Goal: Information Seeking & Learning: Learn about a topic

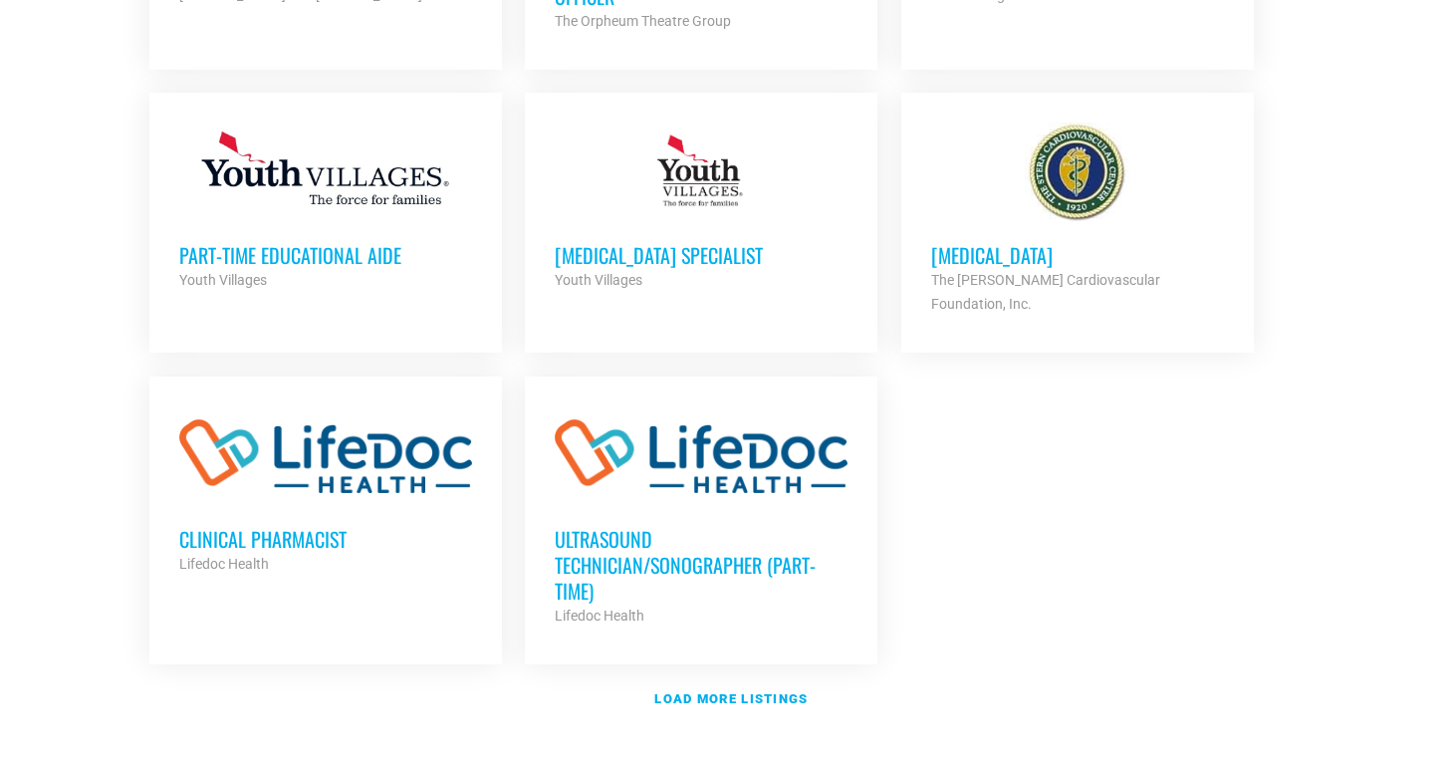
scroll to position [2217, 0]
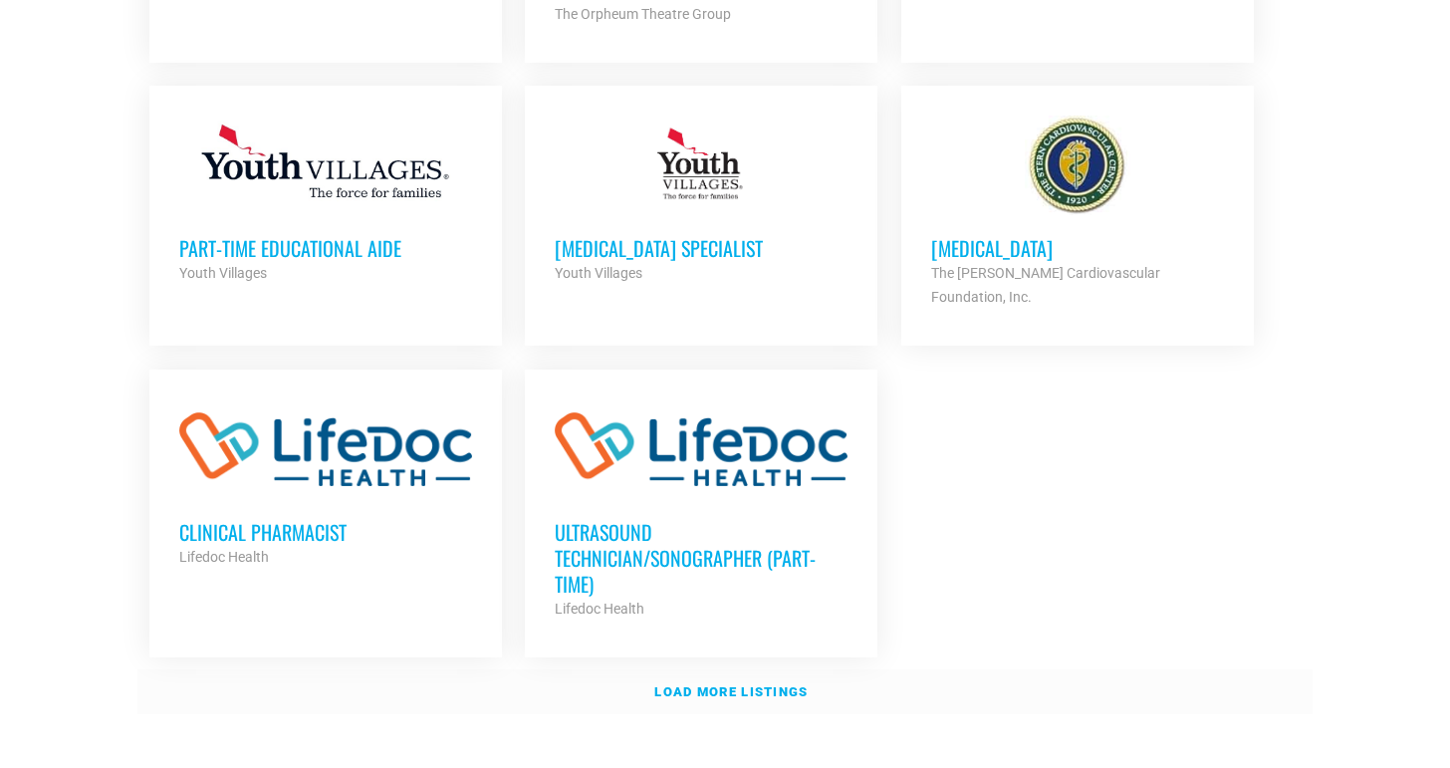
click at [741, 669] on link "Load more listings" at bounding box center [724, 692] width 1175 height 46
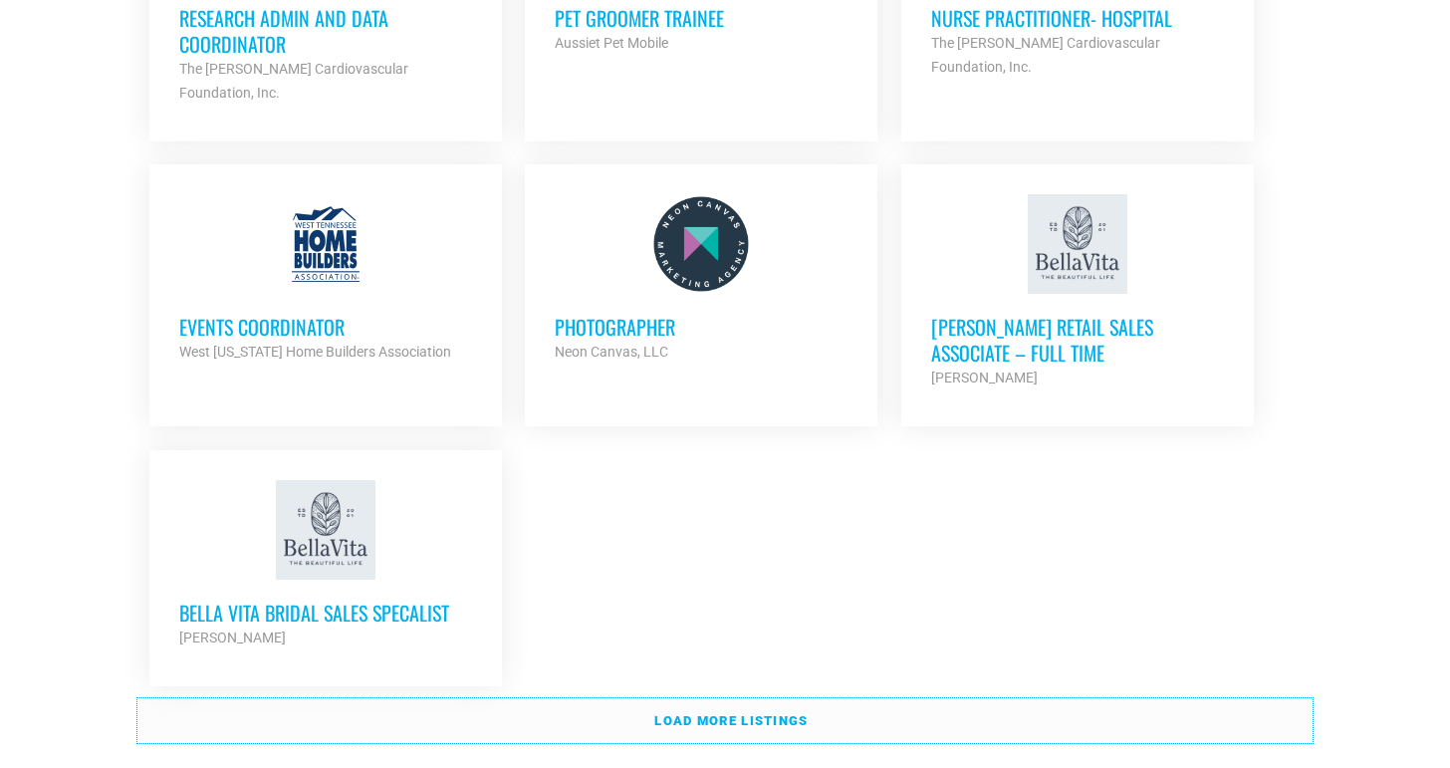
scroll to position [4158, 0]
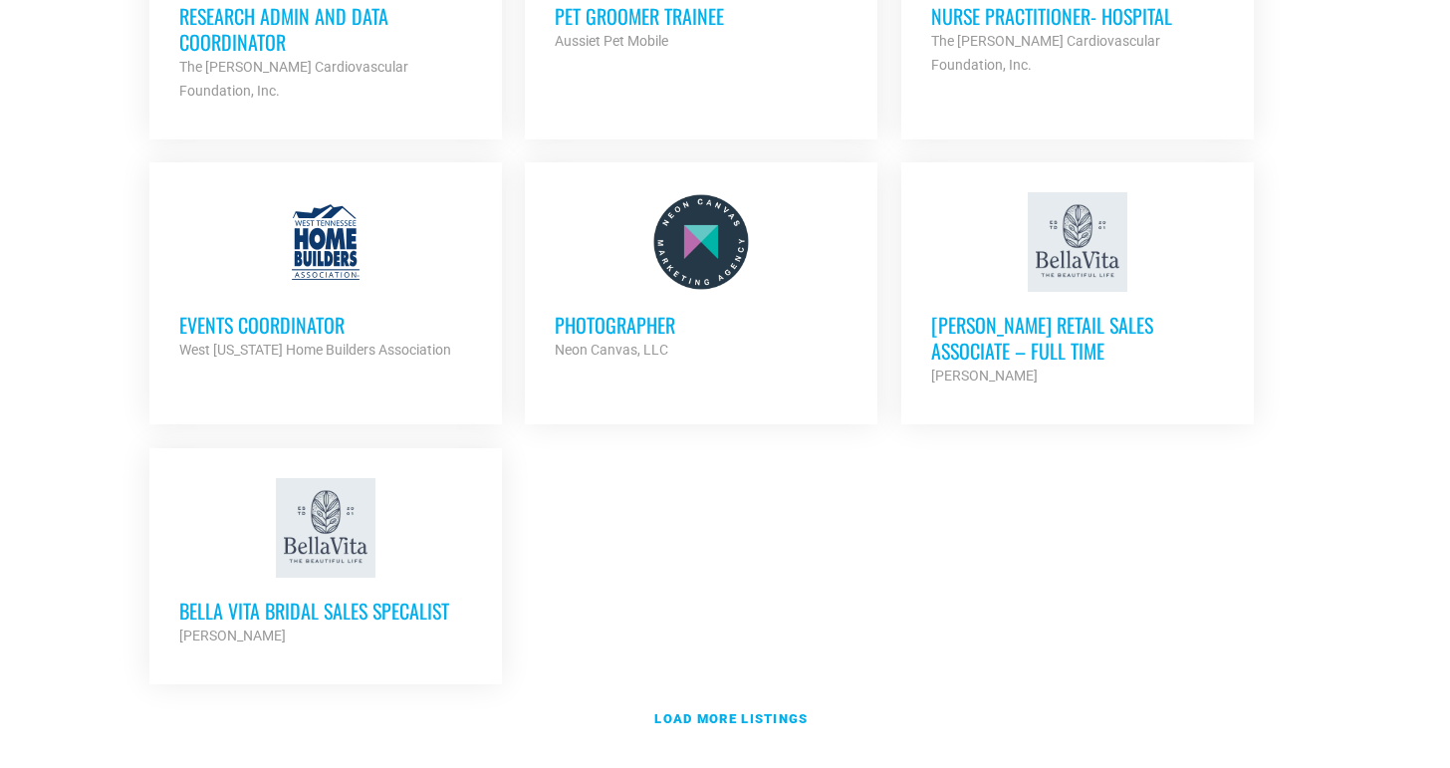
click at [996, 312] on h3 "[PERSON_NAME] Retail Sales Associate – Full Time" at bounding box center [1077, 338] width 293 height 52
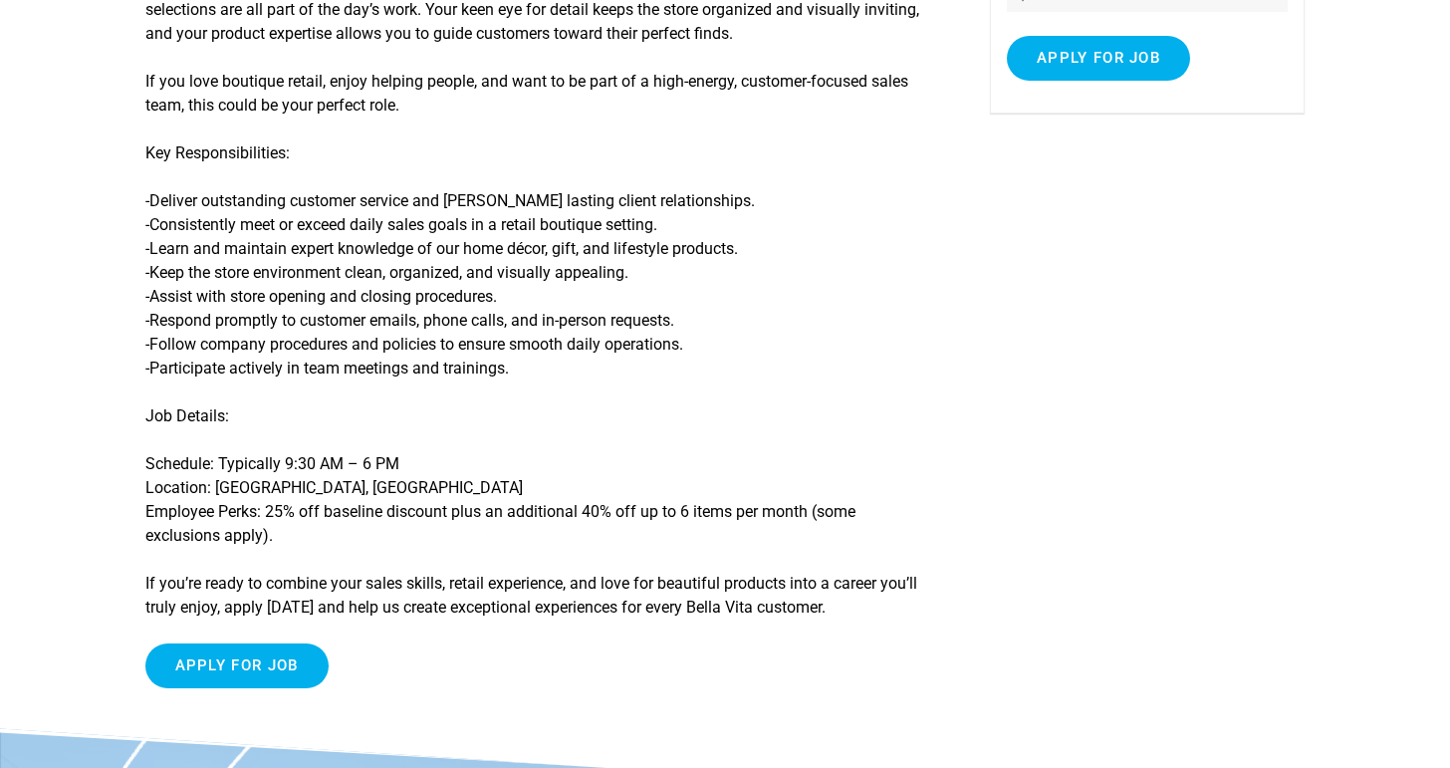
scroll to position [387, 0]
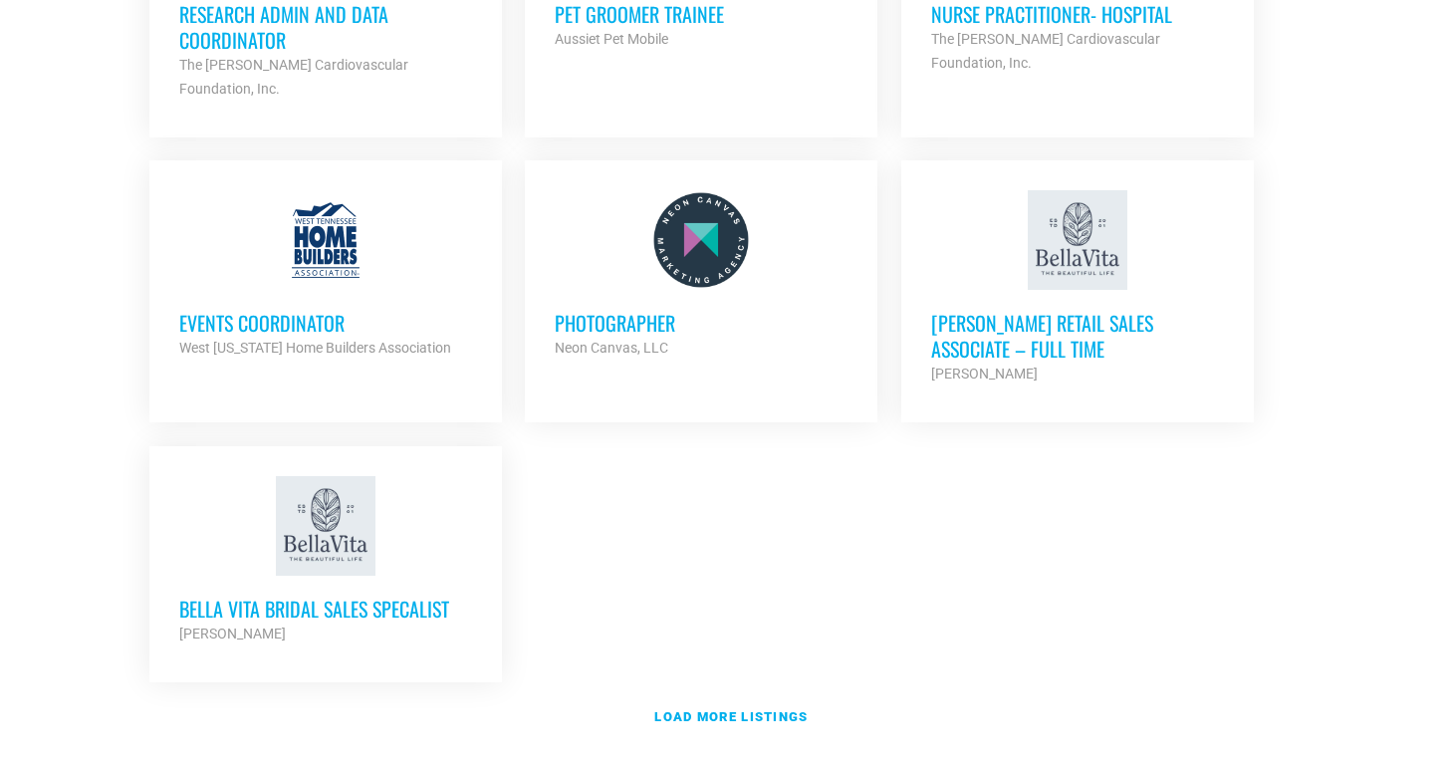
click at [301, 596] on h3 "Bella Vita Bridal Sales Specalist" at bounding box center [325, 609] width 293 height 26
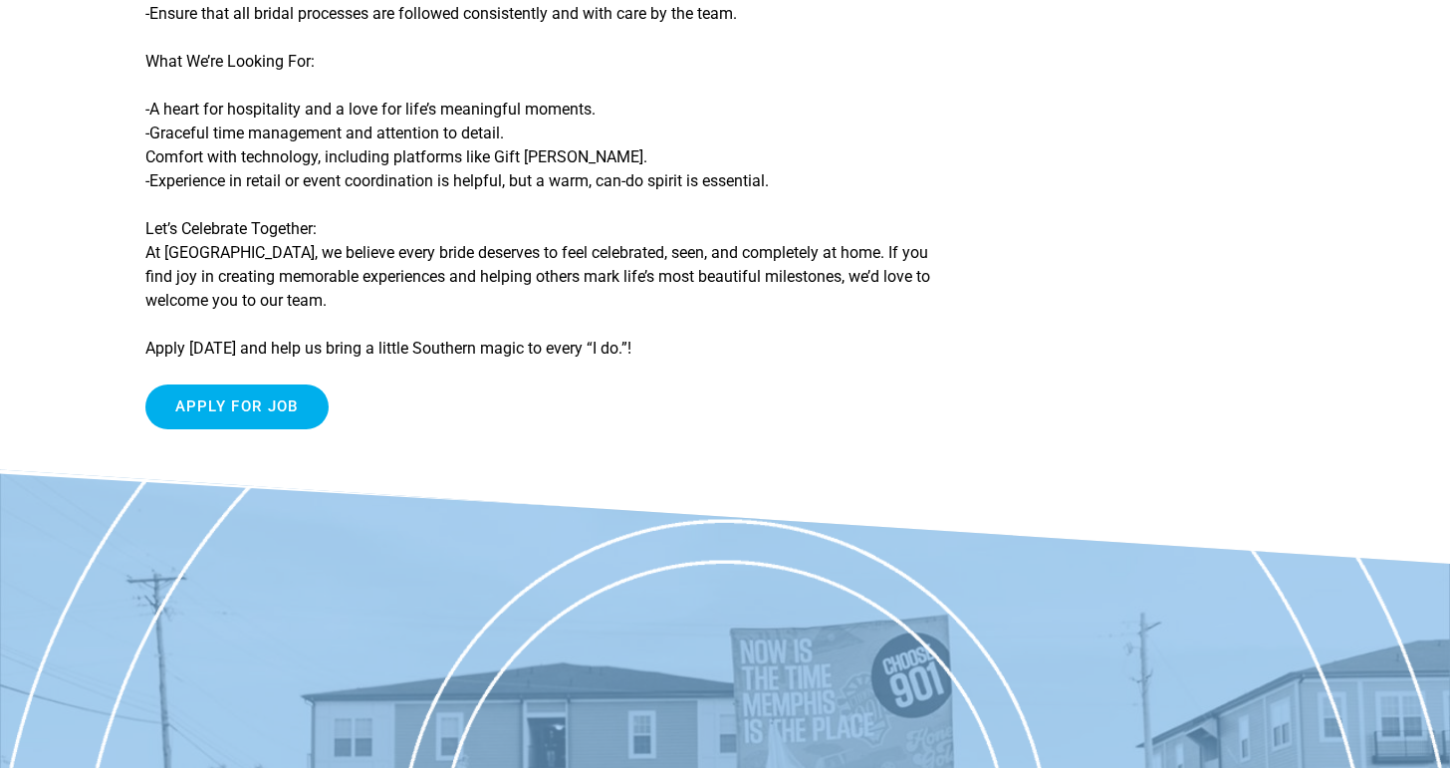
scroll to position [855, 0]
click at [260, 399] on input "Apply for job" at bounding box center [236, 405] width 183 height 45
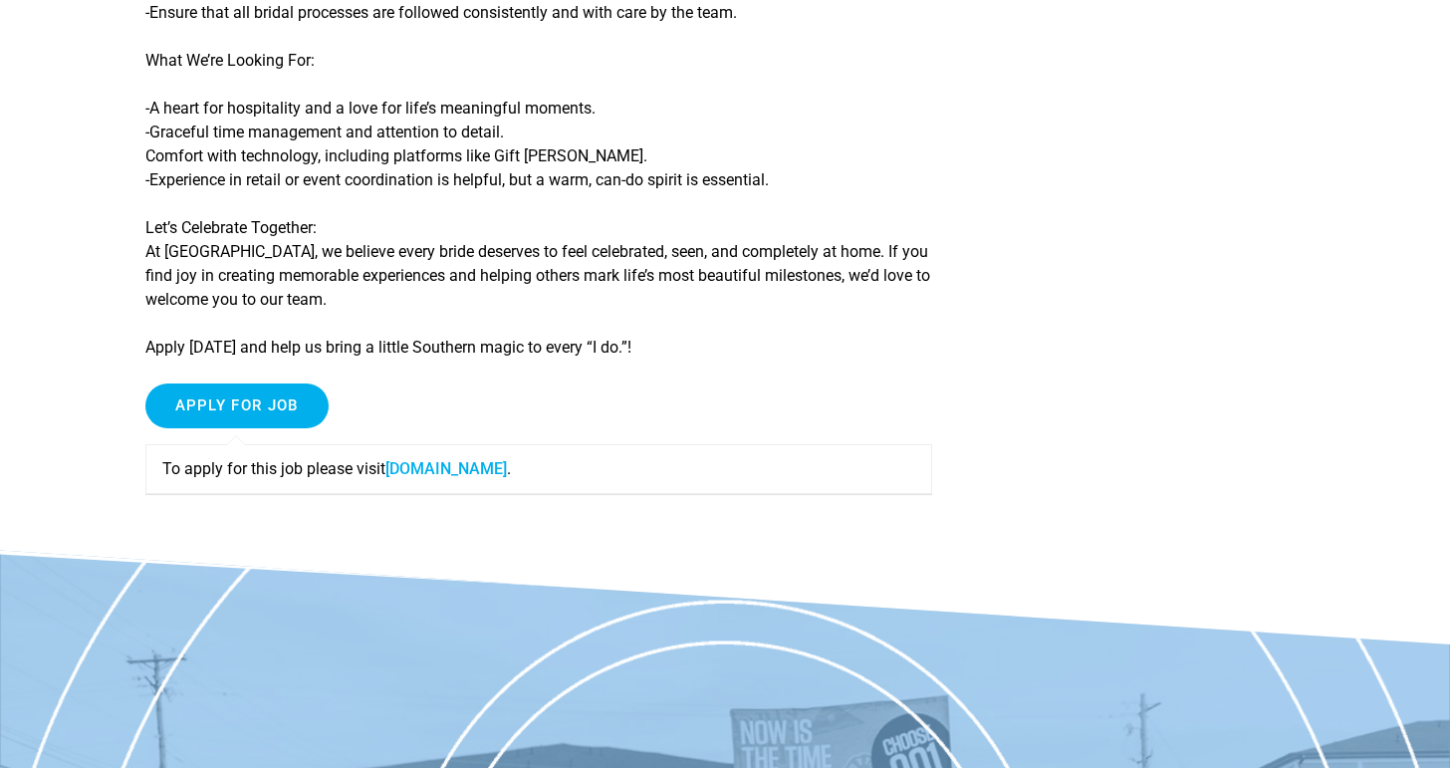
click at [434, 471] on link "shopbellavita.isolvedhire.com" at bounding box center [446, 468] width 122 height 19
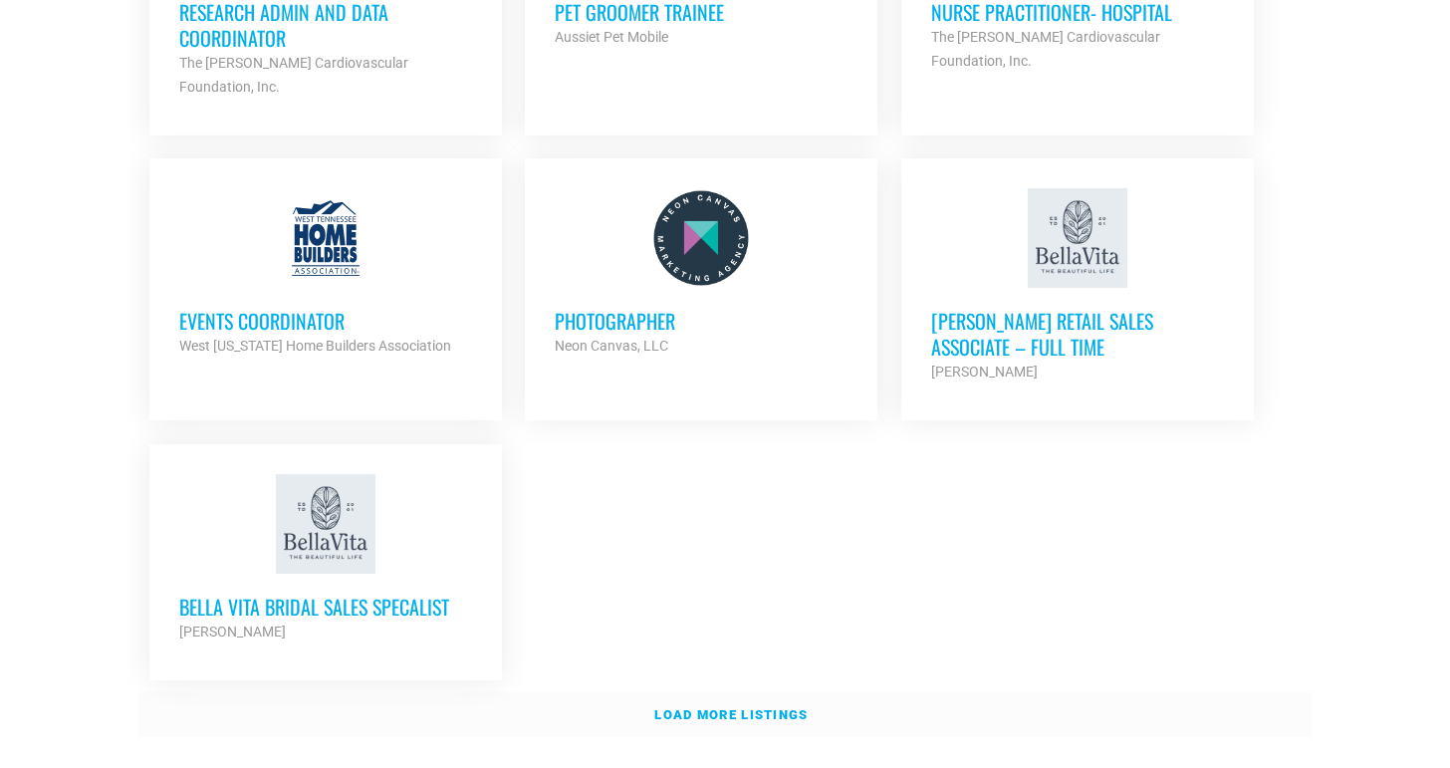
click at [758, 707] on strong "Load more listings" at bounding box center [730, 714] width 153 height 15
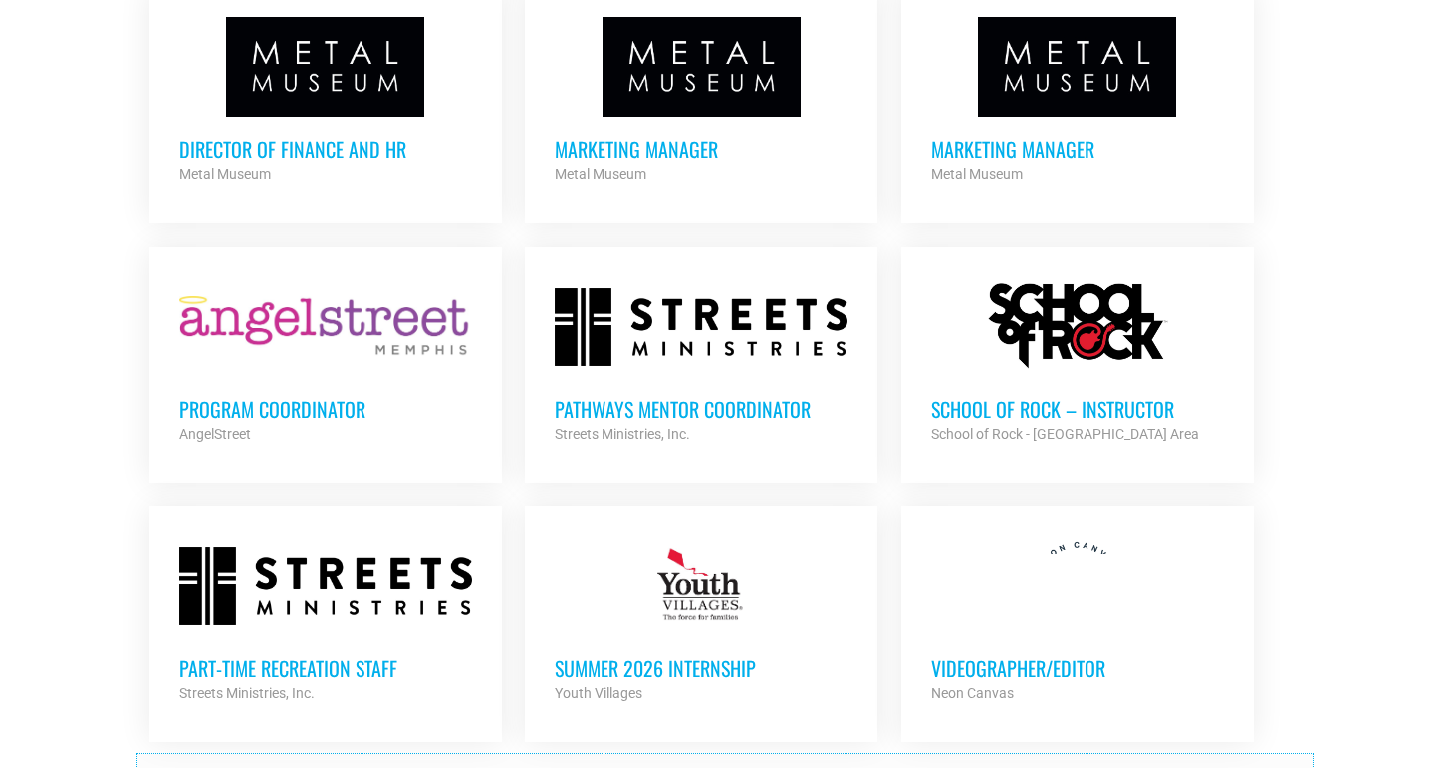
scroll to position [5772, 0]
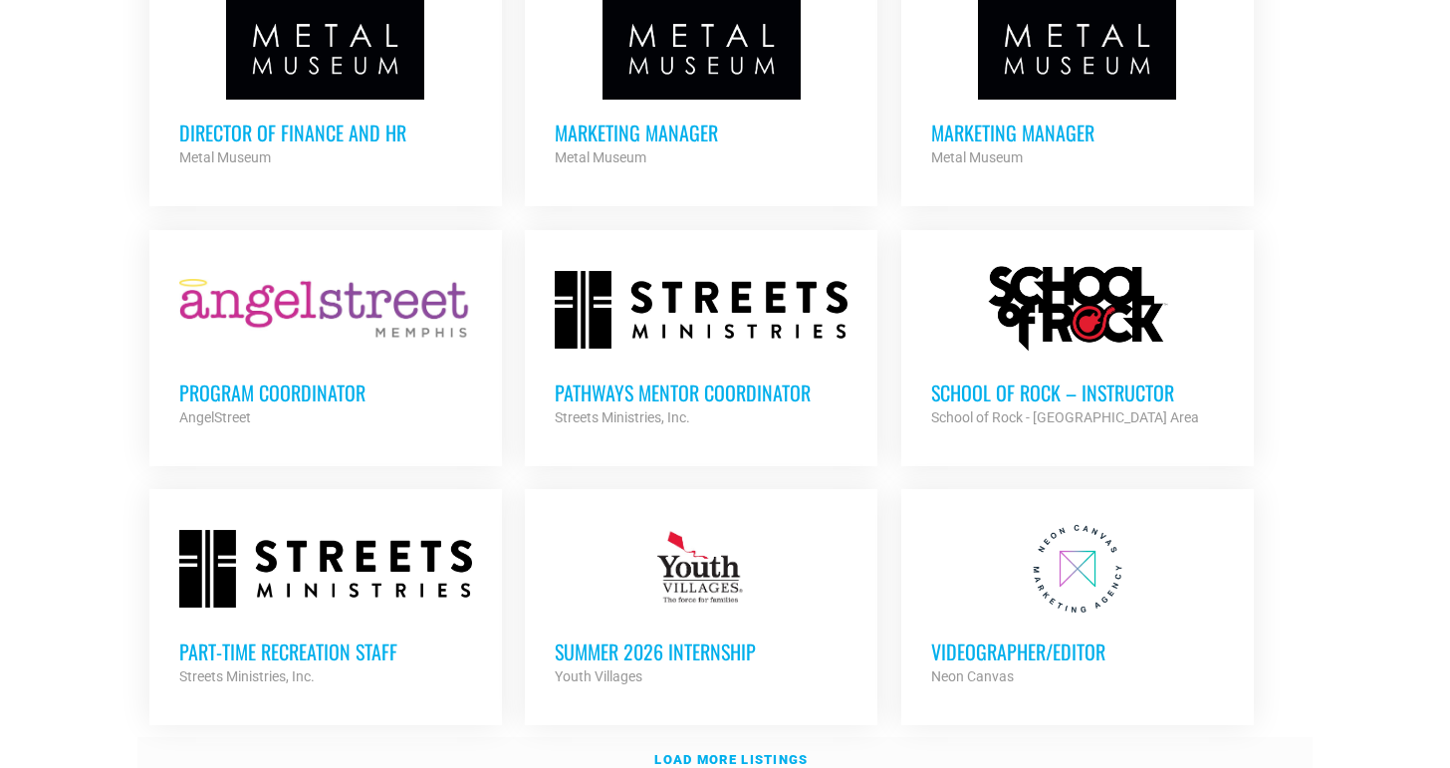
click at [889, 737] on link "Load more listings" at bounding box center [724, 760] width 1175 height 46
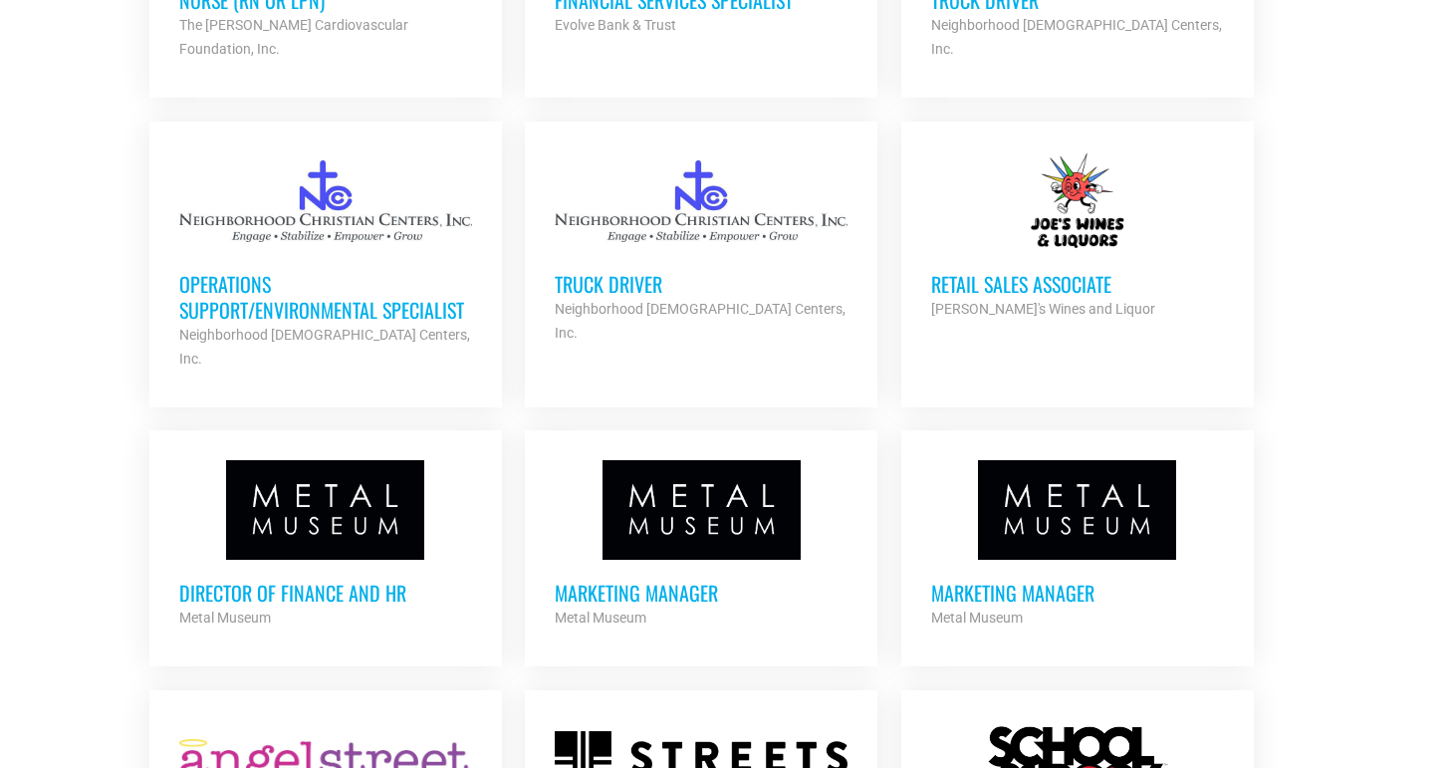
scroll to position [5310, 0]
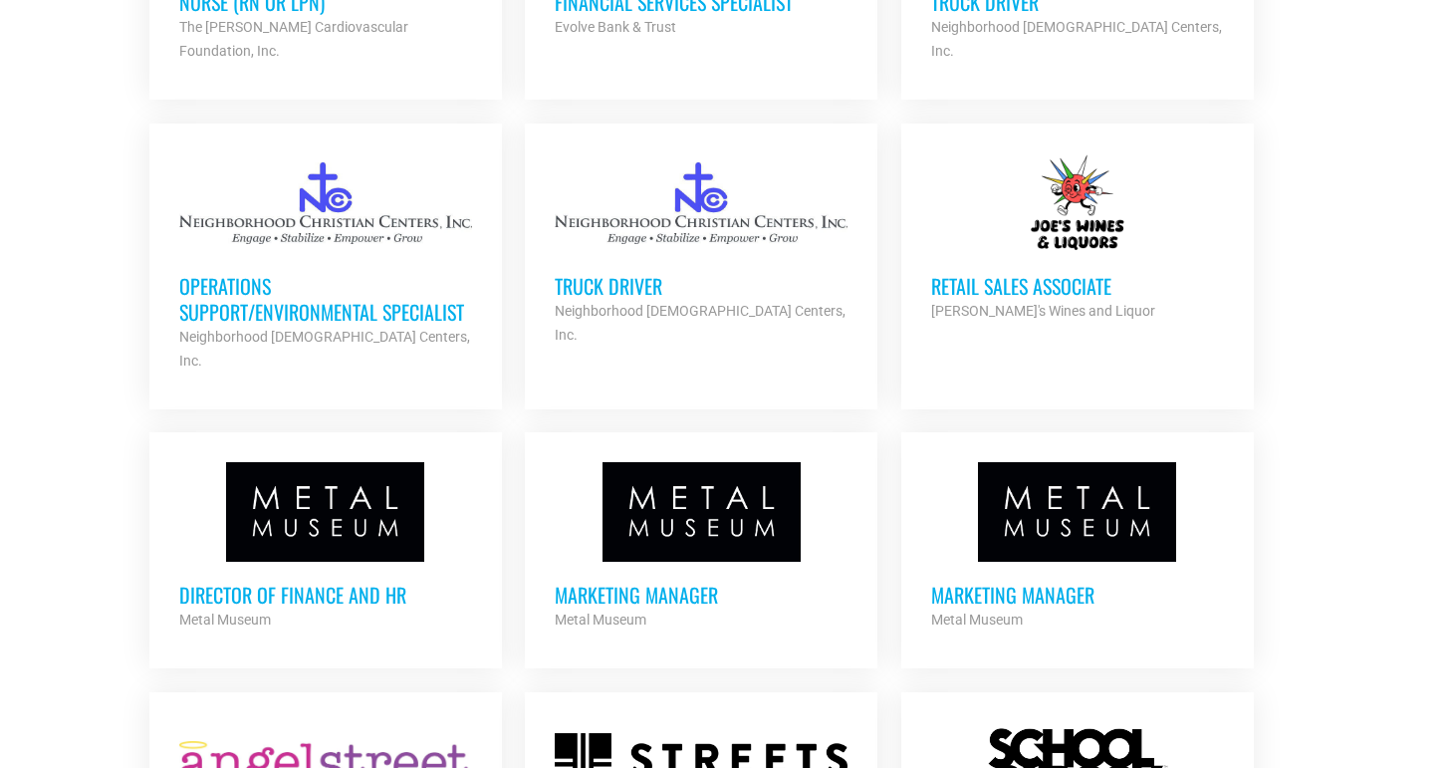
click at [673, 582] on h3 "Marketing Manager" at bounding box center [701, 595] width 293 height 26
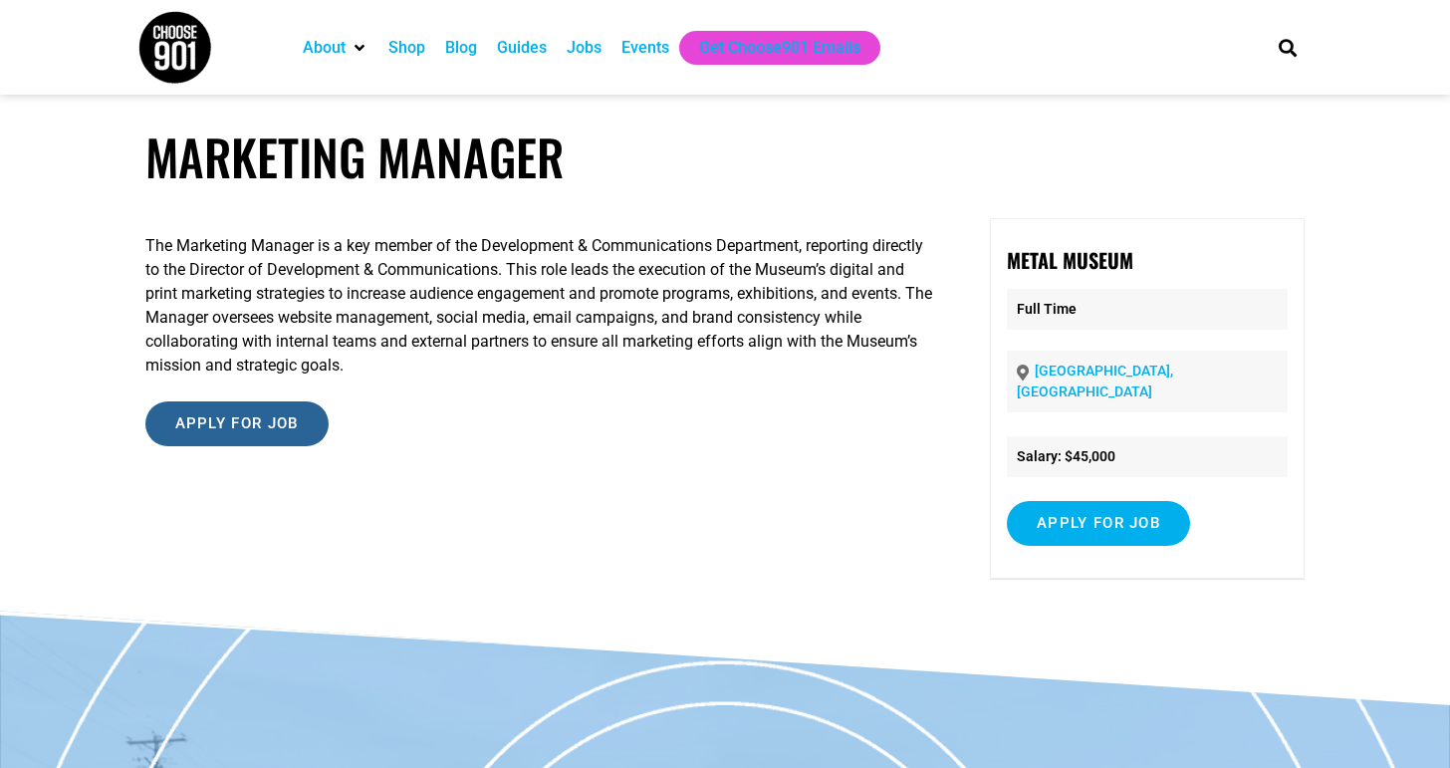
click at [235, 423] on input "Apply for job" at bounding box center [236, 423] width 183 height 45
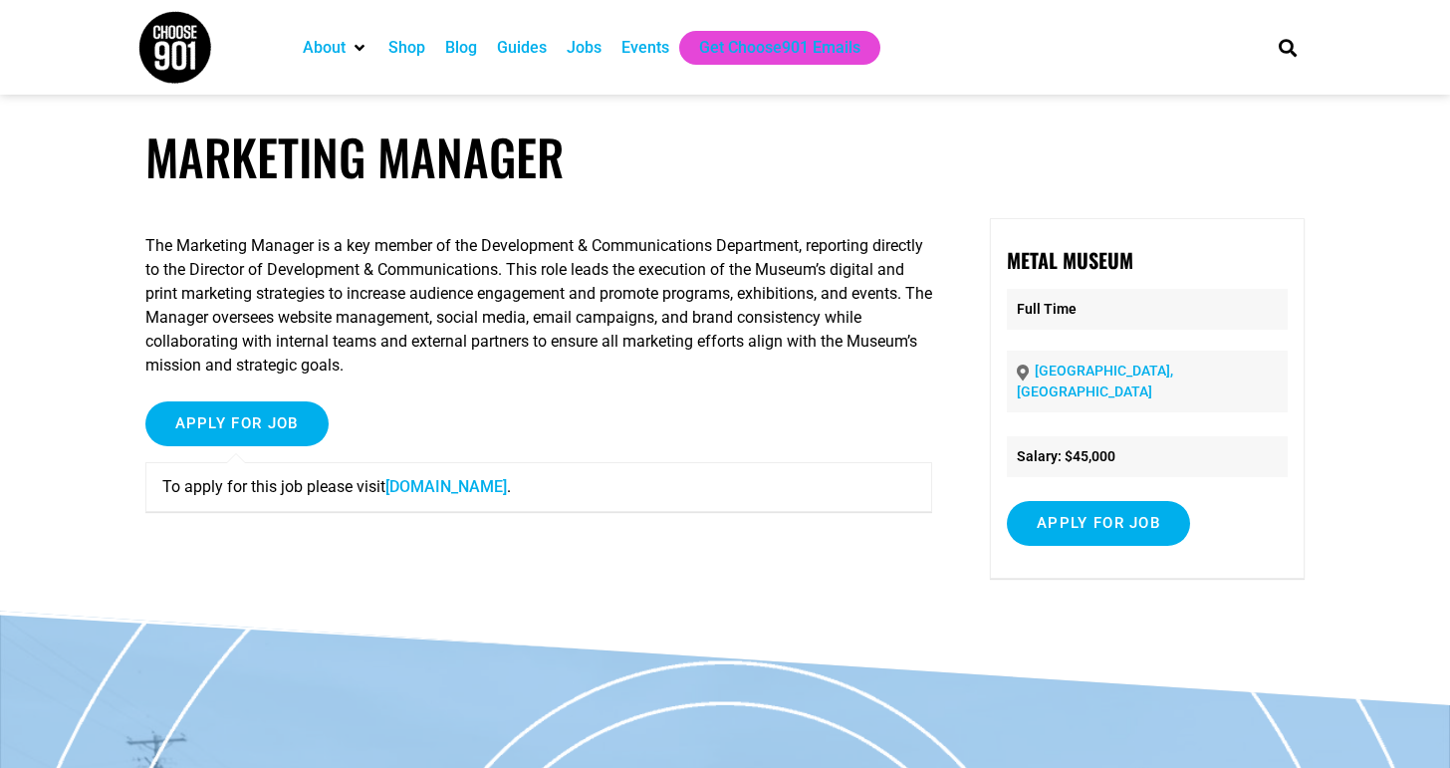
click at [438, 486] on link "www.metalmuseum.org" at bounding box center [446, 486] width 122 height 19
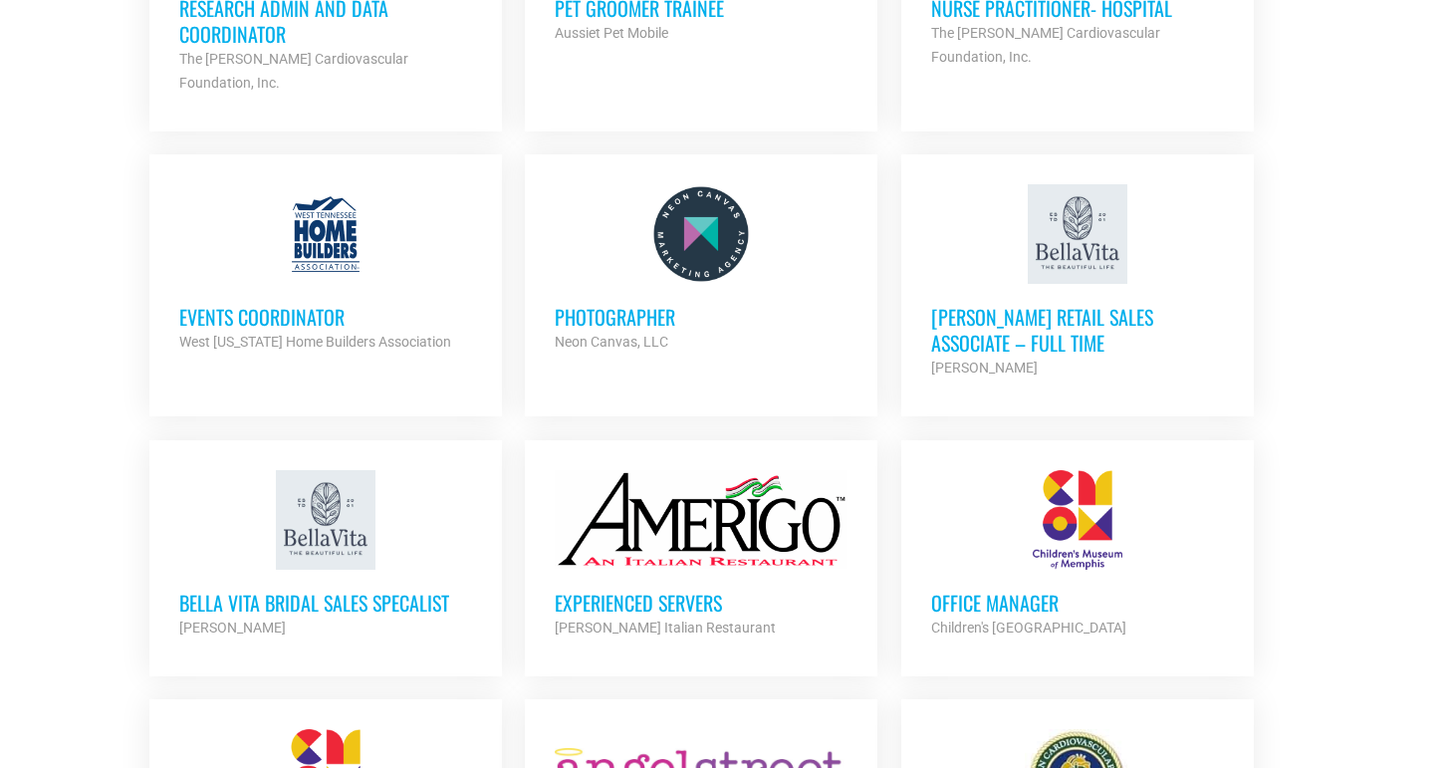
scroll to position [4164, 0]
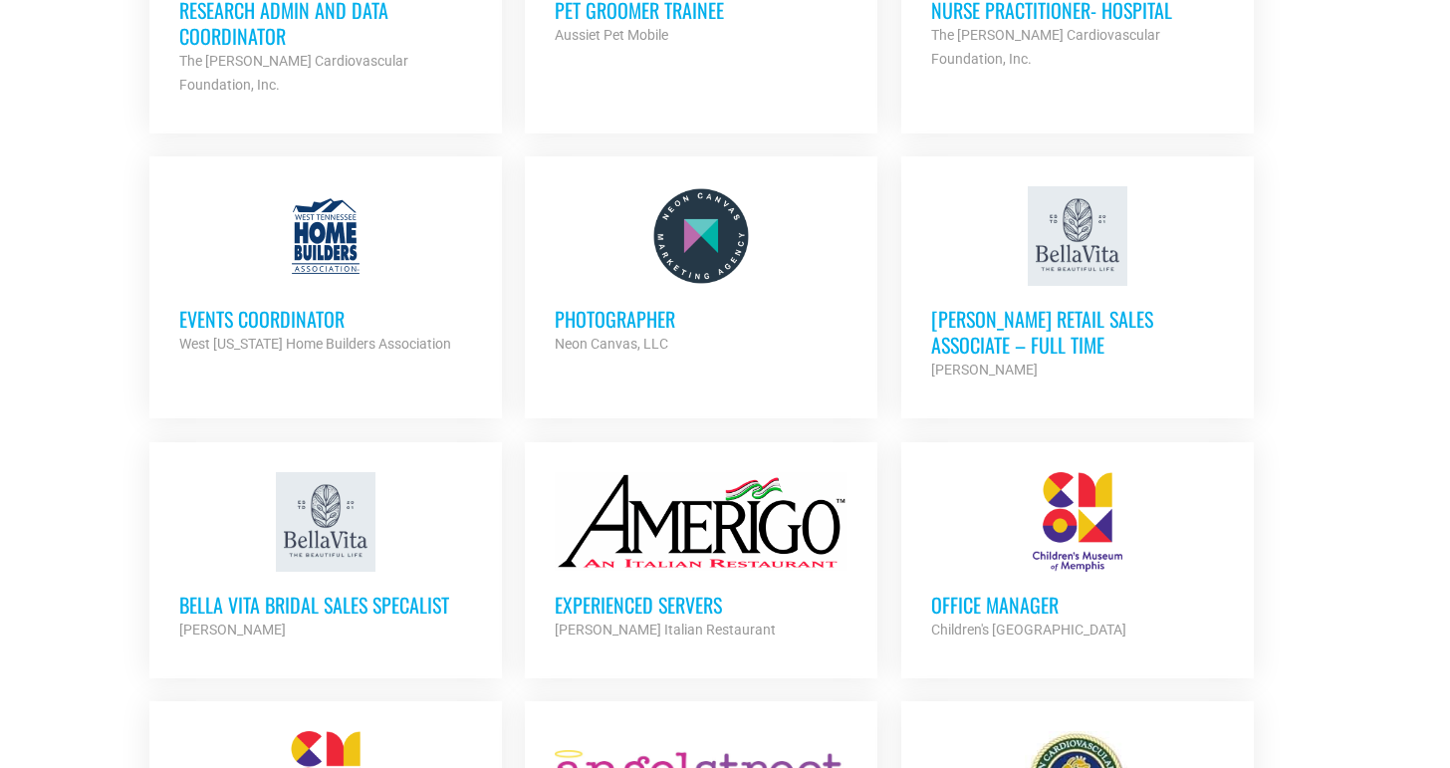
click at [316, 306] on h3 "Events Coordinator" at bounding box center [325, 319] width 293 height 26
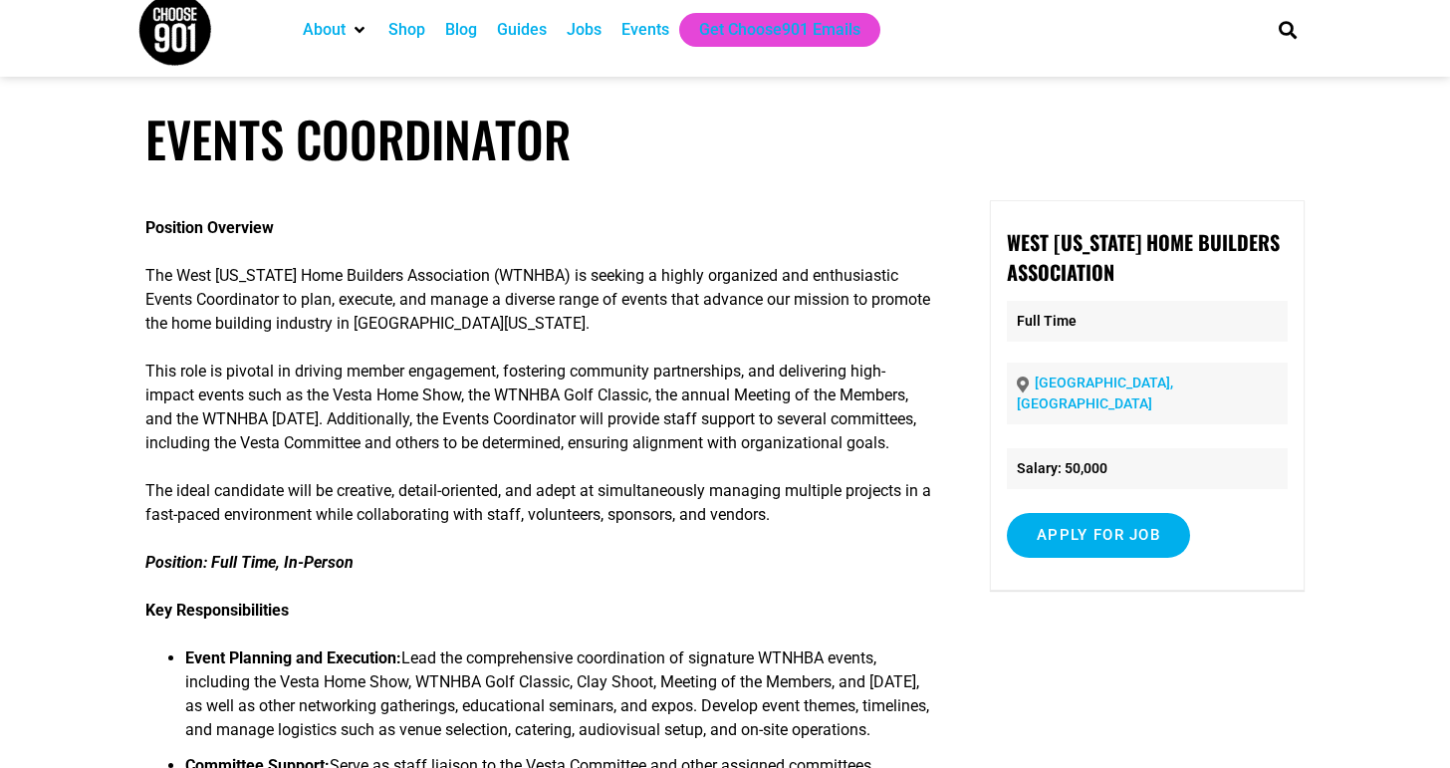
scroll to position [19, 0]
